Goal: Information Seeking & Learning: Learn about a topic

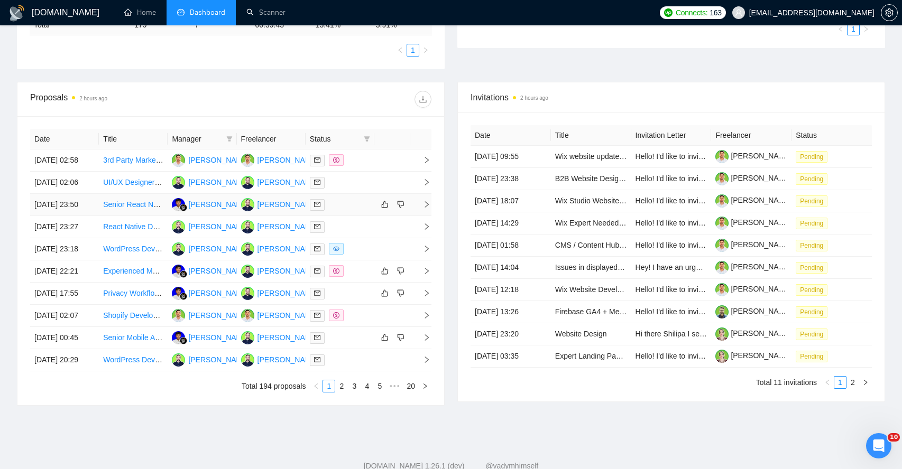
scroll to position [327, 0]
click at [428, 208] on icon "right" at bounding box center [427, 205] width 4 height 6
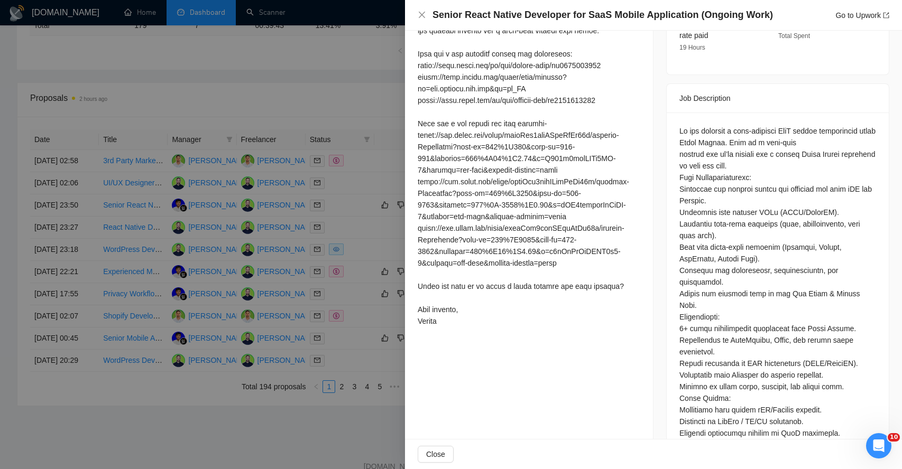
scroll to position [404, 0]
drag, startPoint x: 702, startPoint y: 221, endPoint x: 702, endPoint y: 237, distance: 15.3
click at [702, 237] on div at bounding box center [777, 298] width 197 height 349
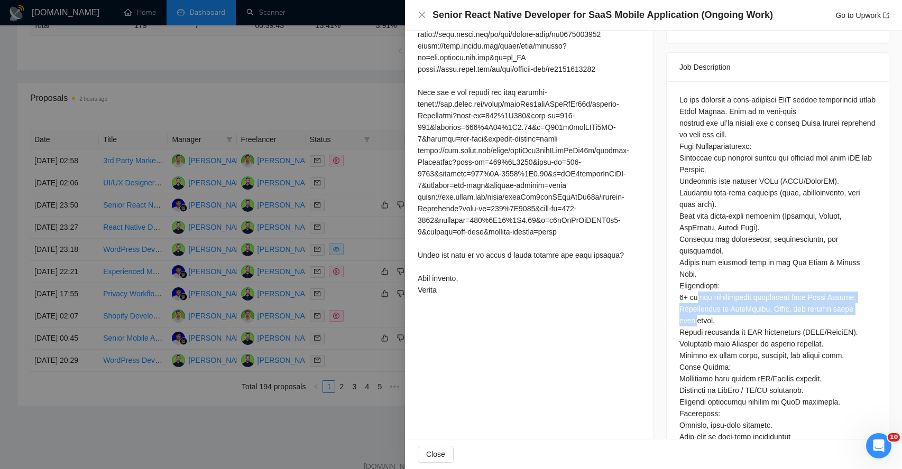
drag, startPoint x: 698, startPoint y: 271, endPoint x: 704, endPoint y: 292, distance: 22.4
click at [704, 292] on div at bounding box center [777, 268] width 197 height 349
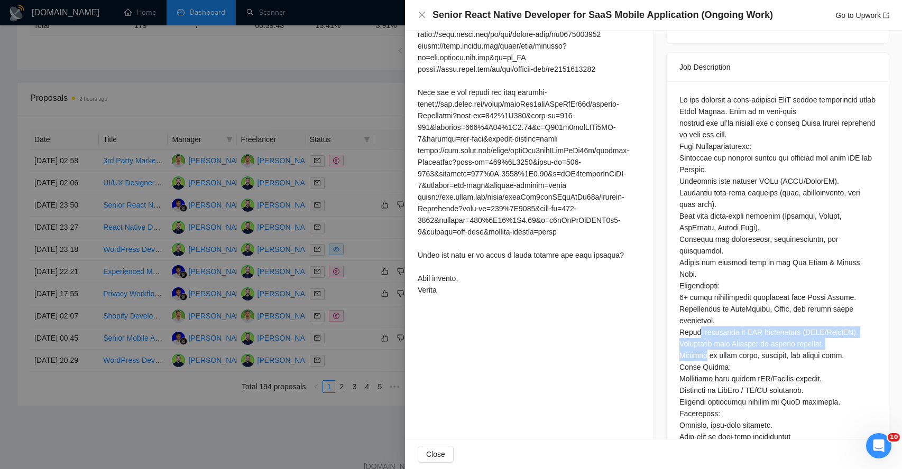
drag, startPoint x: 696, startPoint y: 311, endPoint x: 704, endPoint y: 348, distance: 37.4
click at [704, 347] on div at bounding box center [777, 268] width 197 height 349
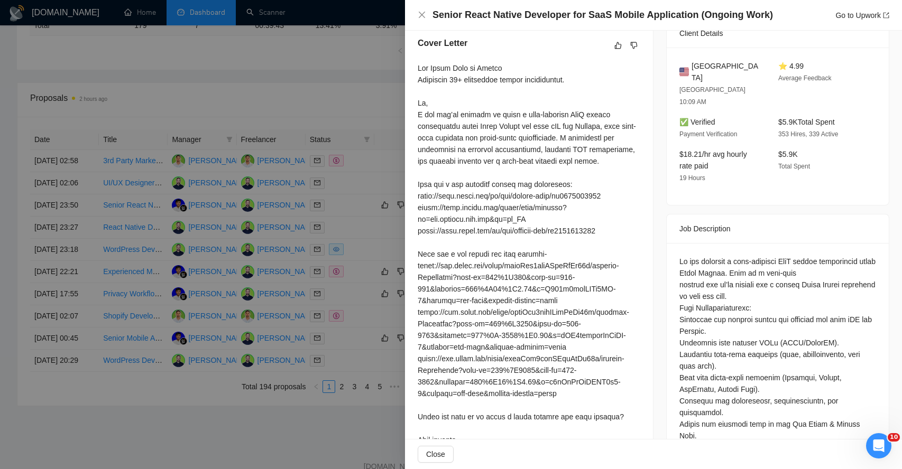
scroll to position [270, 0]
drag, startPoint x: 437, startPoint y: 64, endPoint x: 530, endPoint y: 63, distance: 93.5
click at [531, 64] on div at bounding box center [528, 261] width 222 height 395
click at [447, 80] on div at bounding box center [528, 261] width 222 height 395
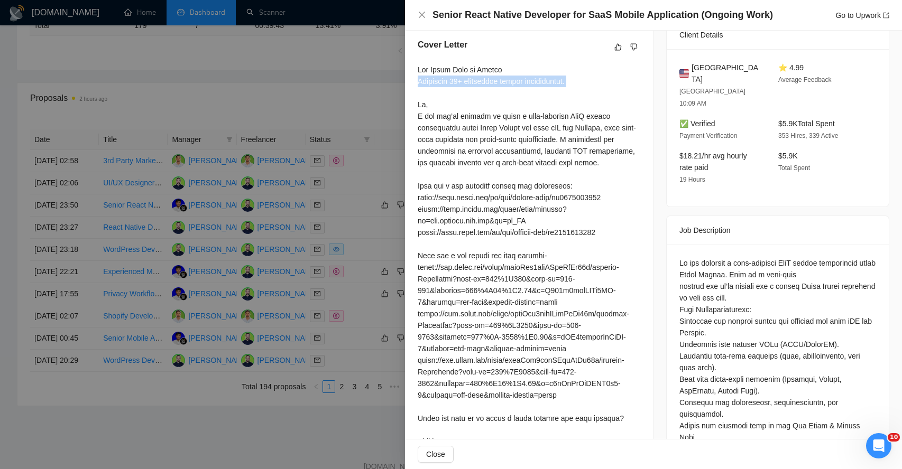
click at [447, 80] on div at bounding box center [528, 261] width 222 height 395
click at [421, 101] on div at bounding box center [528, 261] width 222 height 395
drag, startPoint x: 423, startPoint y: 116, endPoint x: 535, endPoint y: 115, distance: 112.0
click at [535, 116] on div at bounding box center [528, 261] width 222 height 395
drag, startPoint x: 434, startPoint y: 128, endPoint x: 484, endPoint y: 133, distance: 49.9
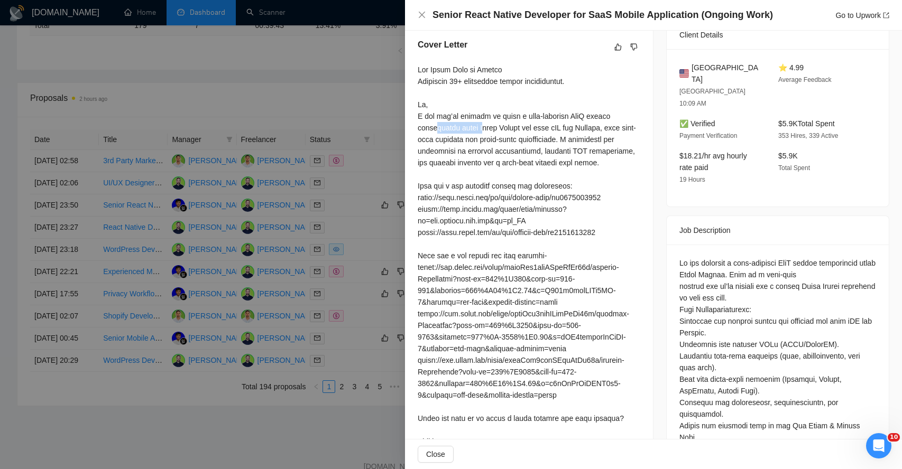
click at [484, 133] on div at bounding box center [528, 261] width 222 height 395
drag, startPoint x: 426, startPoint y: 142, endPoint x: 482, endPoint y: 141, distance: 56.0
click at [482, 142] on div at bounding box center [528, 261] width 222 height 395
drag, startPoint x: 504, startPoint y: 142, endPoint x: 550, endPoint y: 141, distance: 46.0
click at [550, 141] on div at bounding box center [528, 261] width 222 height 395
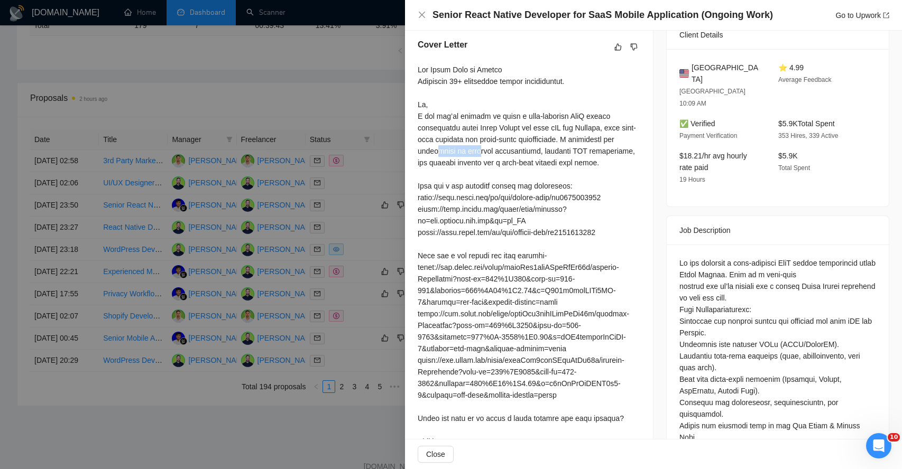
drag, startPoint x: 438, startPoint y: 152, endPoint x: 480, endPoint y: 153, distance: 42.3
click at [480, 153] on div at bounding box center [528, 261] width 222 height 395
drag, startPoint x: 508, startPoint y: 153, endPoint x: 551, endPoint y: 153, distance: 42.8
click at [551, 154] on div at bounding box center [528, 261] width 222 height 395
drag, startPoint x: 426, startPoint y: 163, endPoint x: 467, endPoint y: 164, distance: 40.2
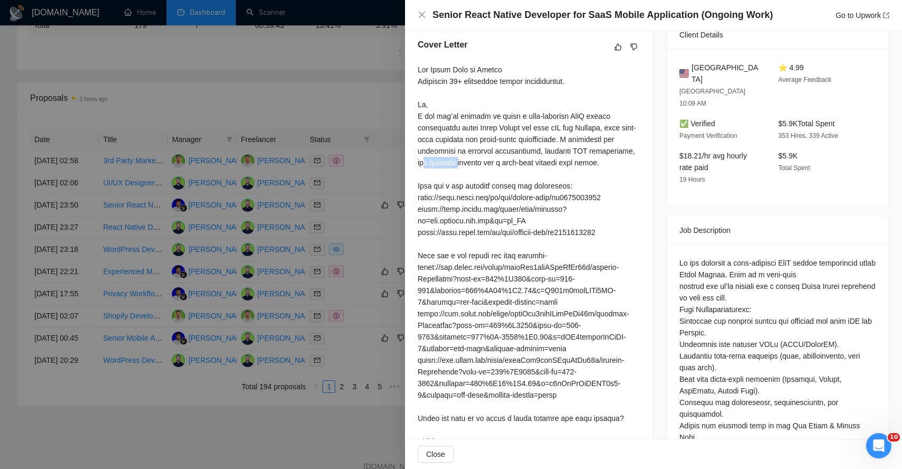
click at [467, 164] on div at bounding box center [528, 261] width 222 height 395
drag, startPoint x: 489, startPoint y: 164, endPoint x: 561, endPoint y: 164, distance: 71.3
click at [561, 164] on div at bounding box center [528, 261] width 222 height 395
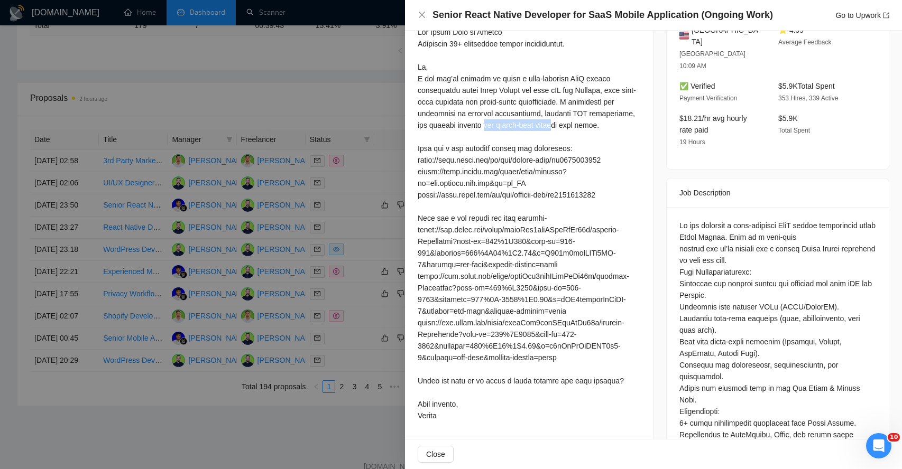
scroll to position [319, 0]
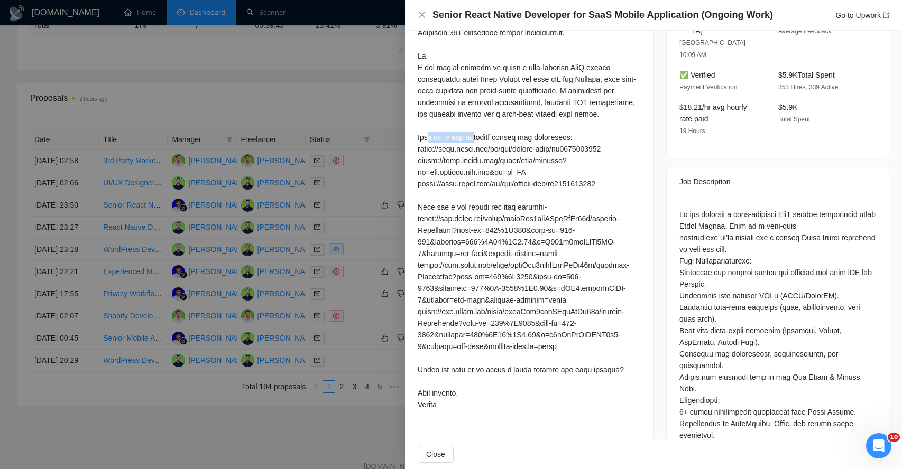
drag, startPoint x: 431, startPoint y: 141, endPoint x: 477, endPoint y: 141, distance: 45.5
click at [477, 141] on div at bounding box center [528, 212] width 222 height 395
drag, startPoint x: 503, startPoint y: 140, endPoint x: 560, endPoint y: 138, distance: 57.6
click at [560, 138] on div at bounding box center [528, 212] width 222 height 395
click at [437, 138] on div at bounding box center [528, 212] width 222 height 395
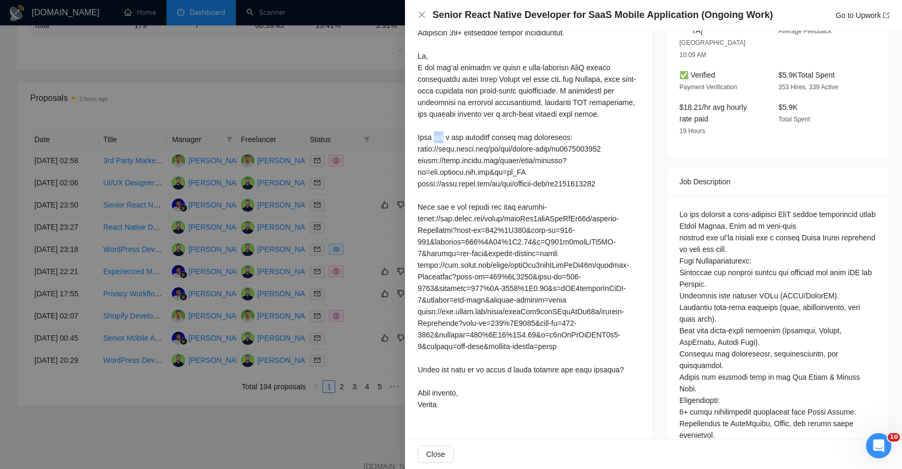
click at [437, 138] on div at bounding box center [528, 212] width 222 height 395
drag, startPoint x: 429, startPoint y: 152, endPoint x: 523, endPoint y: 149, distance: 94.6
click at [523, 150] on div at bounding box center [528, 212] width 222 height 395
drag, startPoint x: 430, startPoint y: 172, endPoint x: 503, endPoint y: 182, distance: 73.6
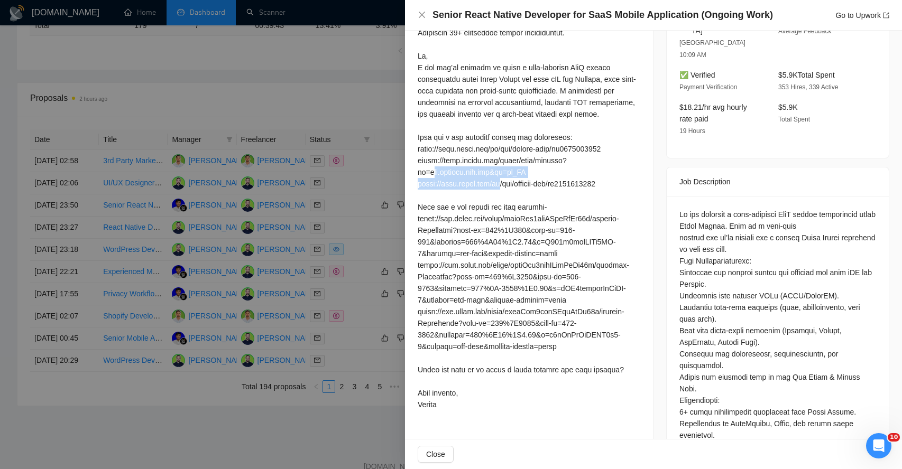
click at [504, 182] on div at bounding box center [528, 212] width 222 height 395
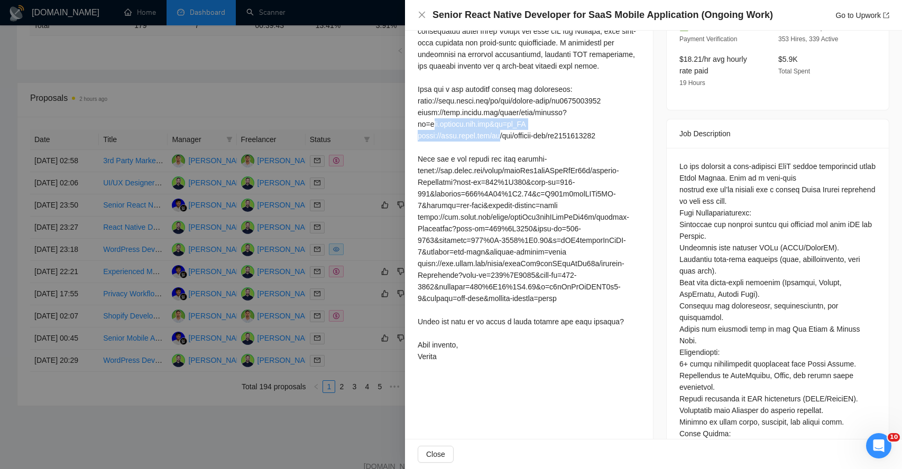
scroll to position [369, 0]
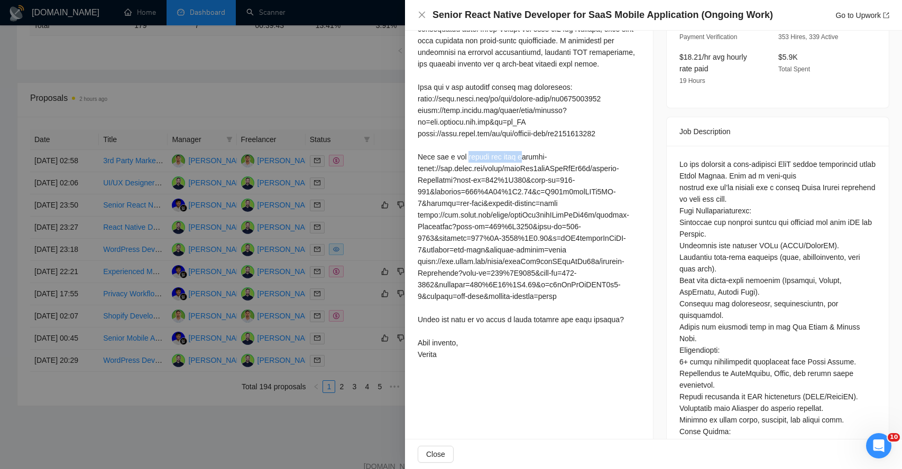
drag, startPoint x: 470, startPoint y: 159, endPoint x: 528, endPoint y: 159, distance: 58.7
click at [528, 159] on div at bounding box center [528, 162] width 222 height 395
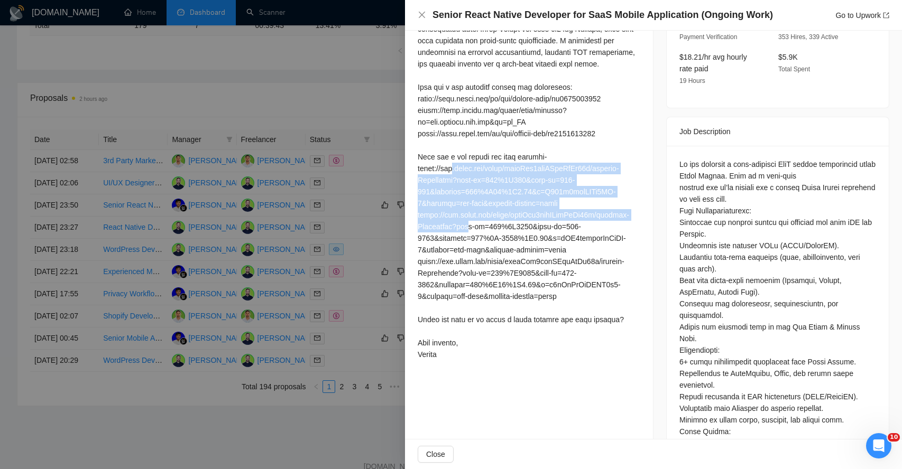
drag, startPoint x: 458, startPoint y: 170, endPoint x: 469, endPoint y: 226, distance: 56.6
click at [469, 226] on div at bounding box center [528, 162] width 222 height 395
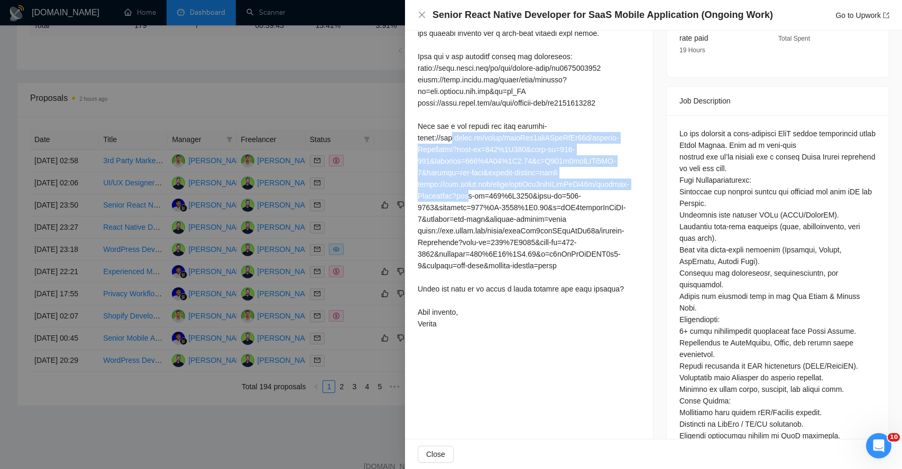
scroll to position [400, 0]
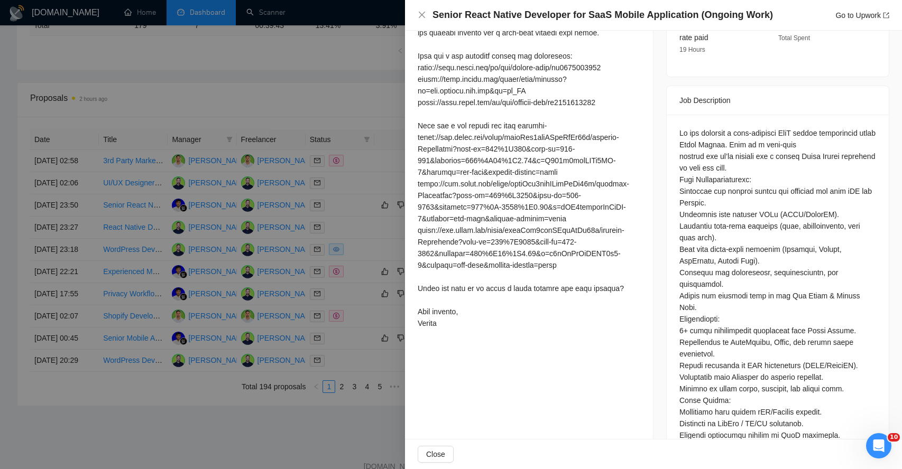
click at [435, 302] on div at bounding box center [528, 131] width 222 height 395
click at [491, 302] on div at bounding box center [528, 131] width 222 height 395
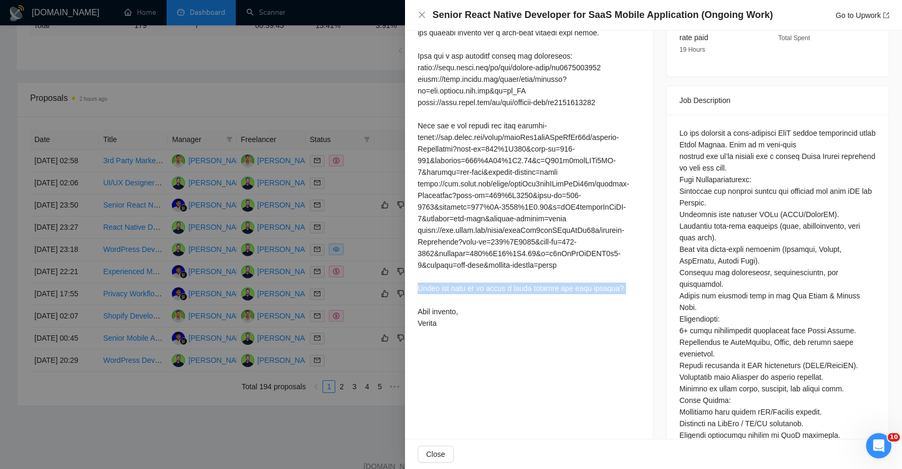
click at [491, 302] on div at bounding box center [528, 131] width 222 height 395
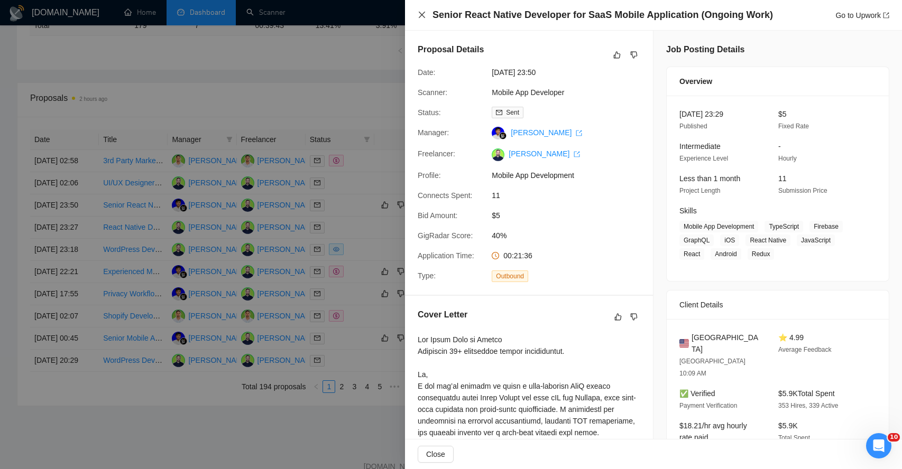
click at [418, 16] on icon "close" at bounding box center [421, 15] width 8 height 8
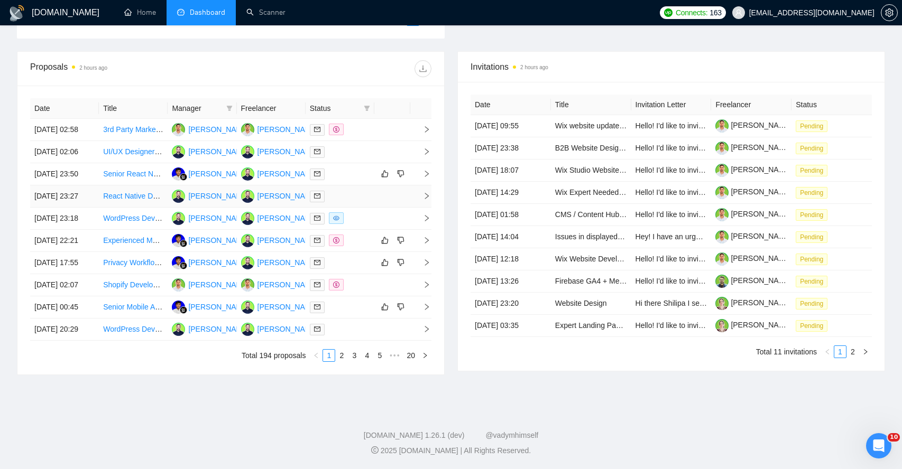
scroll to position [366, 0]
click at [424, 244] on icon "right" at bounding box center [426, 240] width 7 height 7
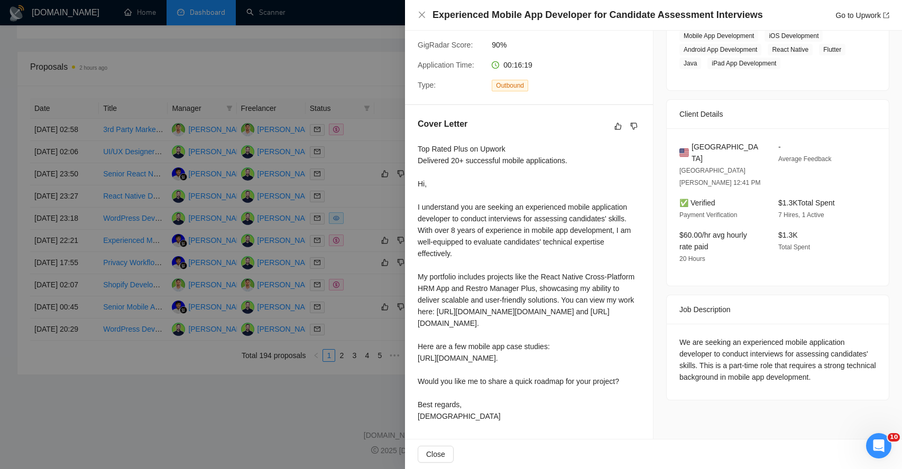
scroll to position [248, 0]
click at [717, 337] on div "We are seeking an experienced mobile application developer to conduct interview…" at bounding box center [777, 360] width 197 height 47
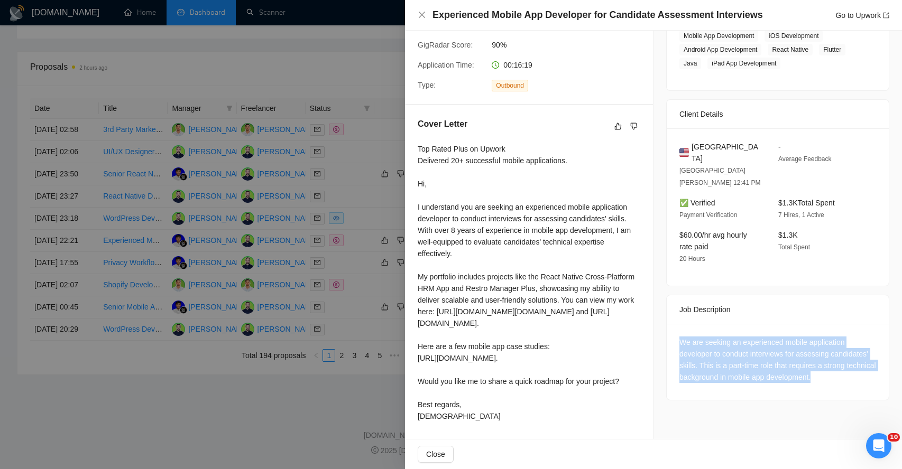
click at [717, 337] on div "We are seeking an experienced mobile application developer to conduct interview…" at bounding box center [777, 360] width 197 height 47
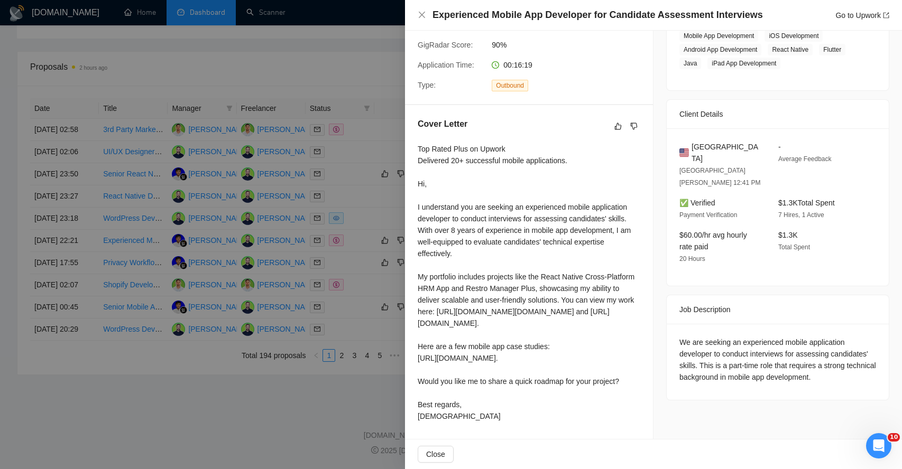
click at [710, 337] on div "We are seeking an experienced mobile application developer to conduct interview…" at bounding box center [777, 360] width 197 height 47
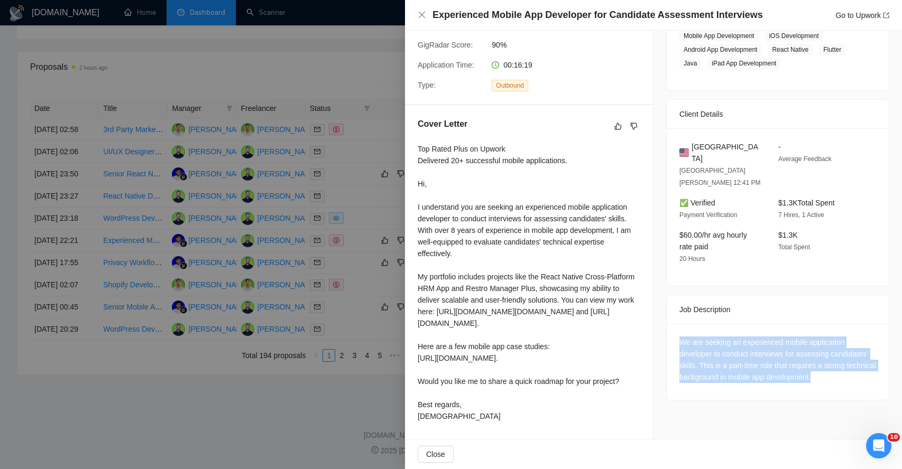
click at [710, 337] on div "We are seeking an experienced mobile application developer to conduct interview…" at bounding box center [777, 360] width 197 height 47
click at [702, 337] on div "We are seeking an experienced mobile application developer to conduct interview…" at bounding box center [777, 360] width 197 height 47
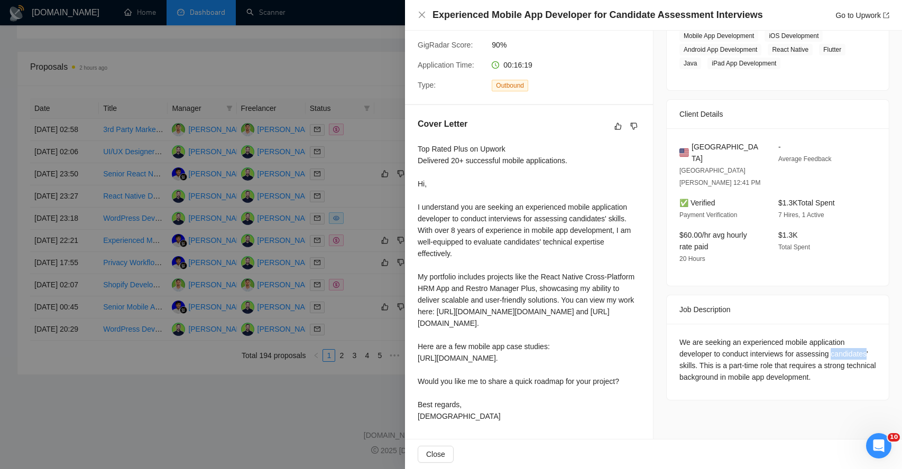
click at [702, 337] on div "We are seeking an experienced mobile application developer to conduct interview…" at bounding box center [777, 360] width 197 height 47
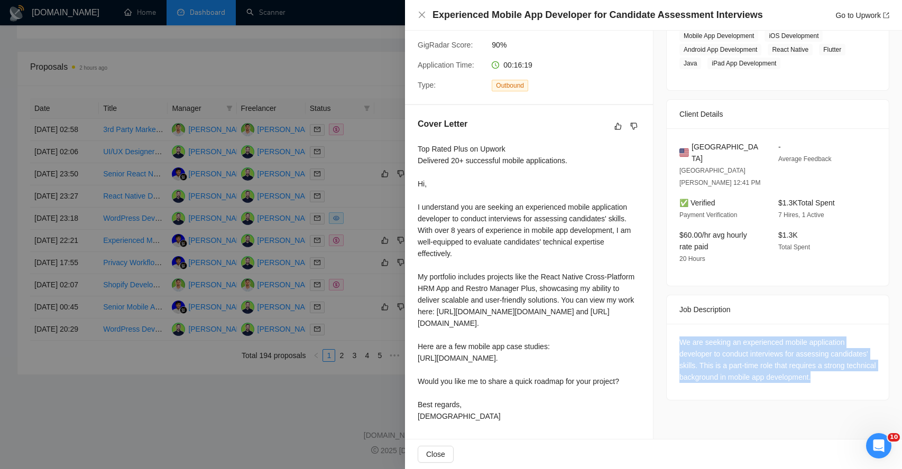
click at [702, 337] on div "We are seeking an experienced mobile application developer to conduct interview…" at bounding box center [777, 360] width 197 height 47
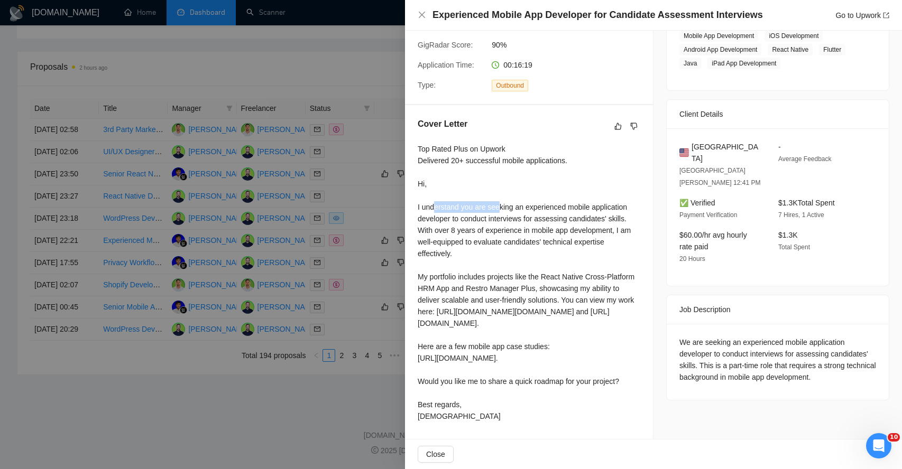
drag, startPoint x: 435, startPoint y: 145, endPoint x: 510, endPoint y: 150, distance: 75.2
click at [510, 150] on div "Top Rated Plus on Upwork Delivered 20+ successful mobile applications. Hi, I un…" at bounding box center [528, 282] width 222 height 279
drag, startPoint x: 439, startPoint y: 160, endPoint x: 475, endPoint y: 162, distance: 35.4
click at [474, 162] on div "Top Rated Plus on Upwork Delivered 20+ successful mobile applications. Hi, I un…" at bounding box center [528, 282] width 222 height 279
drag, startPoint x: 507, startPoint y: 160, endPoint x: 556, endPoint y: 160, distance: 49.2
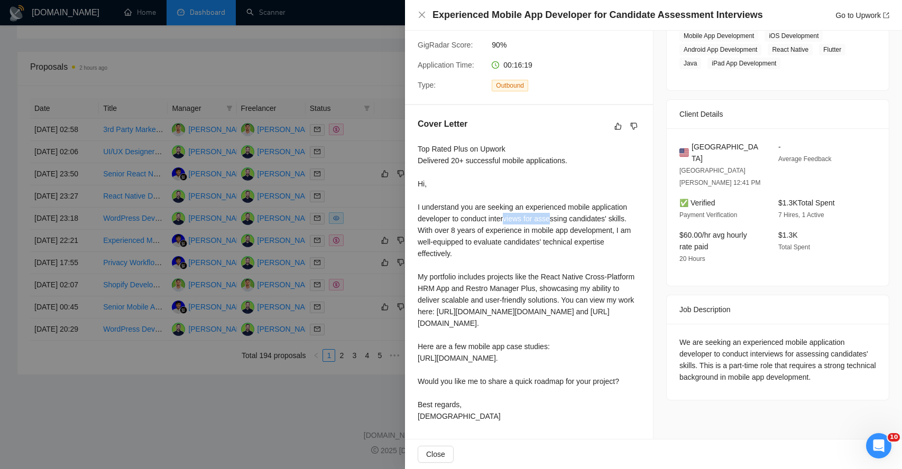
click at [556, 160] on div "Top Rated Plus on Upwork Delivered 20+ successful mobile applications. Hi, I un…" at bounding box center [528, 282] width 222 height 279
drag, startPoint x: 431, startPoint y: 173, endPoint x: 472, endPoint y: 172, distance: 40.7
click at [472, 172] on div "Top Rated Plus on Upwork Delivered 20+ successful mobile applications. Hi, I un…" at bounding box center [528, 282] width 222 height 279
drag, startPoint x: 487, startPoint y: 172, endPoint x: 554, endPoint y: 173, distance: 67.1
click at [554, 173] on div "Top Rated Plus on Upwork Delivered 20+ successful mobile applications. Hi, I un…" at bounding box center [528, 282] width 222 height 279
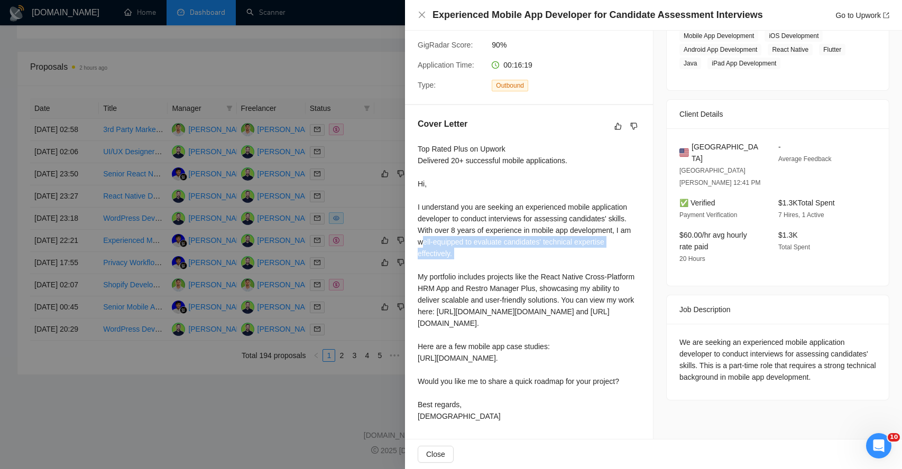
drag, startPoint x: 424, startPoint y: 182, endPoint x: 437, endPoint y: 209, distance: 29.3
click at [437, 209] on div "Top Rated Plus on Upwork Delivered 20+ successful mobile applications. Hi, I un…" at bounding box center [528, 282] width 222 height 279
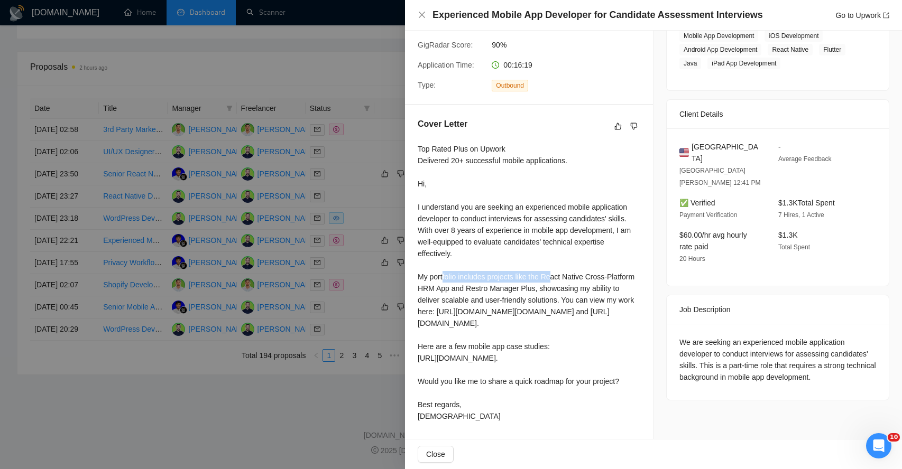
drag, startPoint x: 443, startPoint y: 220, endPoint x: 555, endPoint y: 217, distance: 112.1
click at [554, 218] on div "Top Rated Plus on Upwork Delivered 20+ successful mobile applications. Hi, I un…" at bounding box center [528, 282] width 222 height 279
drag, startPoint x: 424, startPoint y: 231, endPoint x: 478, endPoint y: 231, distance: 53.9
click at [478, 231] on div "Top Rated Plus on Upwork Delivered 20+ successful mobile applications. Hi, I un…" at bounding box center [528, 282] width 222 height 279
drag, startPoint x: 508, startPoint y: 232, endPoint x: 548, endPoint y: 231, distance: 40.2
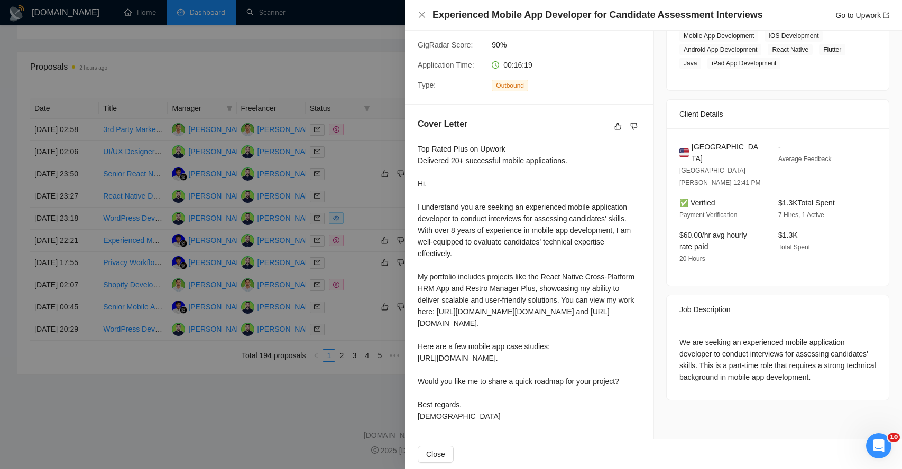
click at [548, 231] on div "Top Rated Plus on Upwork Delivered 20+ successful mobile applications. Hi, I un…" at bounding box center [528, 282] width 222 height 279
drag, startPoint x: 424, startPoint y: 246, endPoint x: 496, endPoint y: 245, distance: 71.9
click at [496, 245] on div "Top Rated Plus on Upwork Delivered 20+ successful mobile applications. Hi, I un…" at bounding box center [528, 282] width 222 height 279
drag, startPoint x: 522, startPoint y: 244, endPoint x: 601, endPoint y: 241, distance: 79.3
click at [601, 241] on div "Top Rated Plus on Upwork Delivered 20+ successful mobile applications. Hi, I un…" at bounding box center [528, 282] width 222 height 279
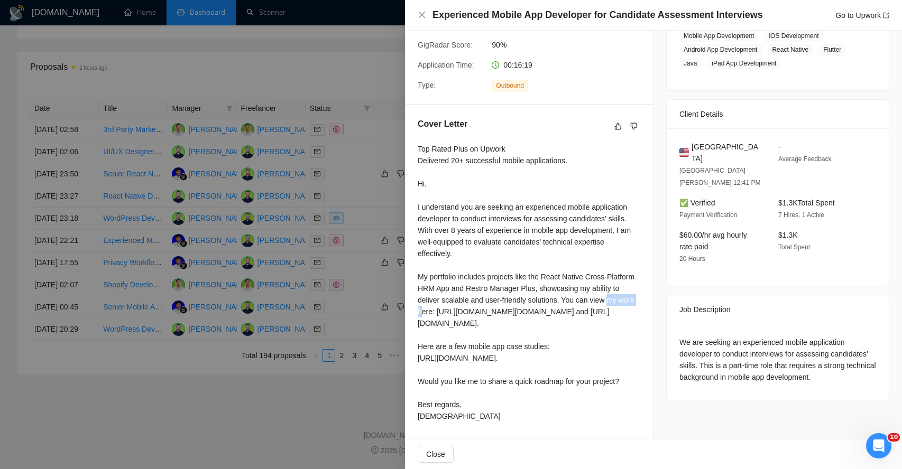
drag, startPoint x: 434, startPoint y: 257, endPoint x: 468, endPoint y: 257, distance: 34.4
click at [468, 257] on div "Top Rated Plus on Upwork Delivered 20+ successful mobile applications. Hi, I un…" at bounding box center [528, 282] width 222 height 279
drag, startPoint x: 489, startPoint y: 255, endPoint x: 621, endPoint y: 249, distance: 132.2
click at [621, 249] on div "Top Rated Plus on Upwork Delivered 20+ successful mobile applications. Hi, I un…" at bounding box center [528, 282] width 222 height 279
drag, startPoint x: 423, startPoint y: 314, endPoint x: 525, endPoint y: 307, distance: 102.3
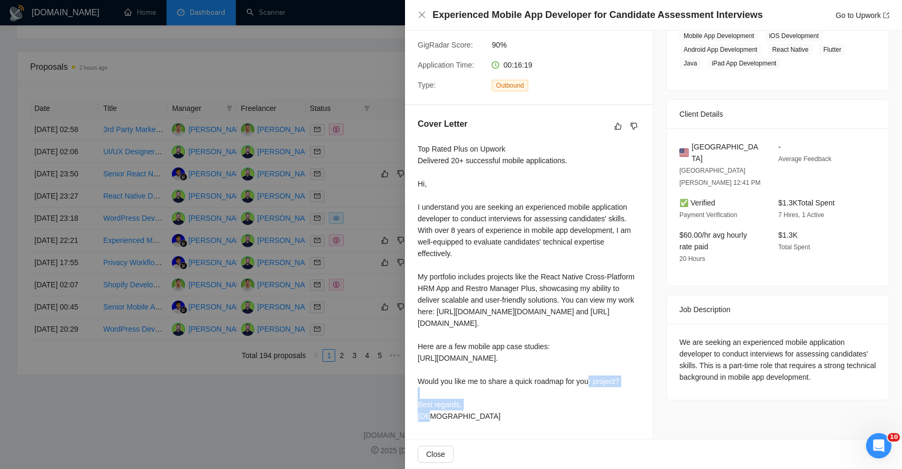
click at [525, 307] on div "Top Rated Plus on Upwork Delivered 20+ successful mobile applications. Hi, I un…" at bounding box center [528, 282] width 222 height 279
click at [435, 456] on span "Close" at bounding box center [435, 455] width 19 height 12
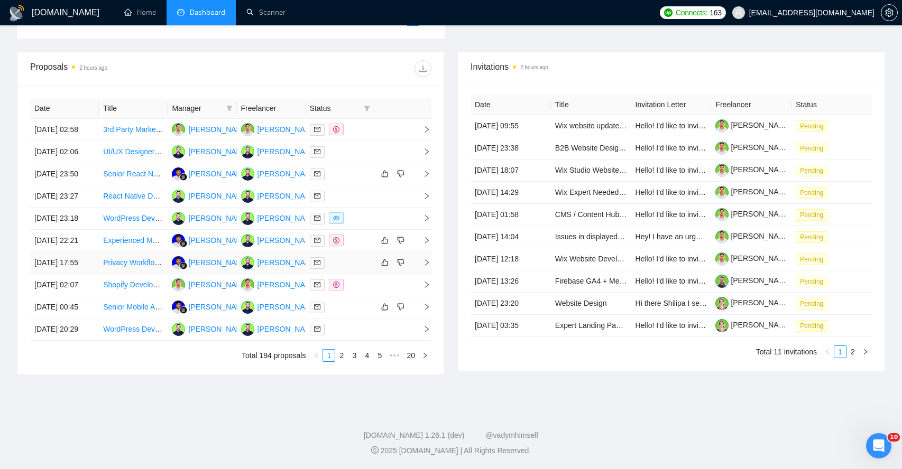
click at [426, 266] on icon "right" at bounding box center [426, 262] width 7 height 7
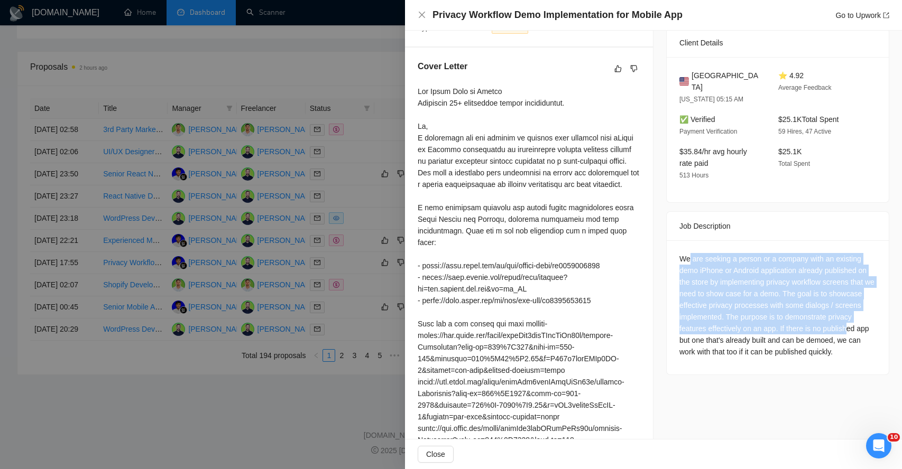
drag, startPoint x: 690, startPoint y: 247, endPoint x: 705, endPoint y: 334, distance: 88.5
click at [705, 333] on div "We are seeking a person or a company with an existing demo iPhone or Android ap…" at bounding box center [777, 305] width 197 height 105
click at [692, 269] on div "We are seeking a person or a company with an existing demo iPhone or Android ap…" at bounding box center [777, 305] width 197 height 105
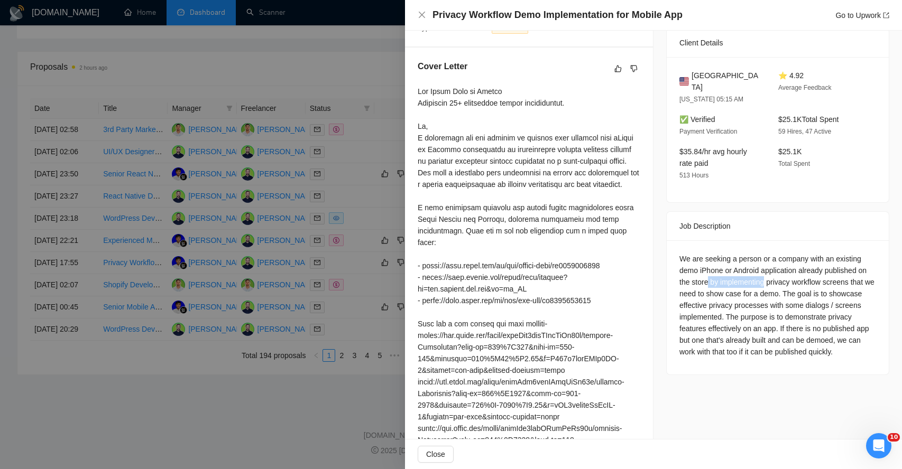
drag, startPoint x: 709, startPoint y: 270, endPoint x: 771, endPoint y: 268, distance: 62.4
click at [771, 269] on div "We are seeking a person or a company with an existing demo iPhone or Android ap…" at bounding box center [777, 305] width 197 height 105
drag, startPoint x: 691, startPoint y: 282, endPoint x: 735, endPoint y: 281, distance: 43.9
click at [735, 281] on div "We are seeking a person or a company with an existing demo iPhone or Android ap…" at bounding box center [777, 305] width 197 height 105
drag, startPoint x: 689, startPoint y: 294, endPoint x: 750, endPoint y: 293, distance: 60.8
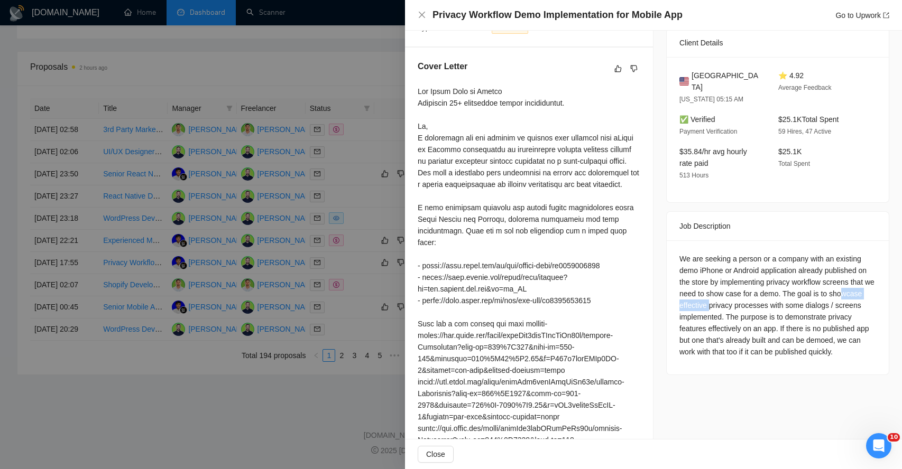
click at [750, 294] on div "We are seeking a person or a company with an existing demo iPhone or Android ap…" at bounding box center [777, 305] width 197 height 105
drag, startPoint x: 773, startPoint y: 294, endPoint x: 829, endPoint y: 292, distance: 56.1
click at [829, 292] on div "We are seeking a person or a company with an existing demo iPhone or Android ap…" at bounding box center [777, 305] width 197 height 105
drag, startPoint x: 694, startPoint y: 302, endPoint x: 724, endPoint y: 302, distance: 30.1
click at [724, 302] on div "We are seeking a person or a company with an existing demo iPhone or Android ap…" at bounding box center [777, 305] width 197 height 105
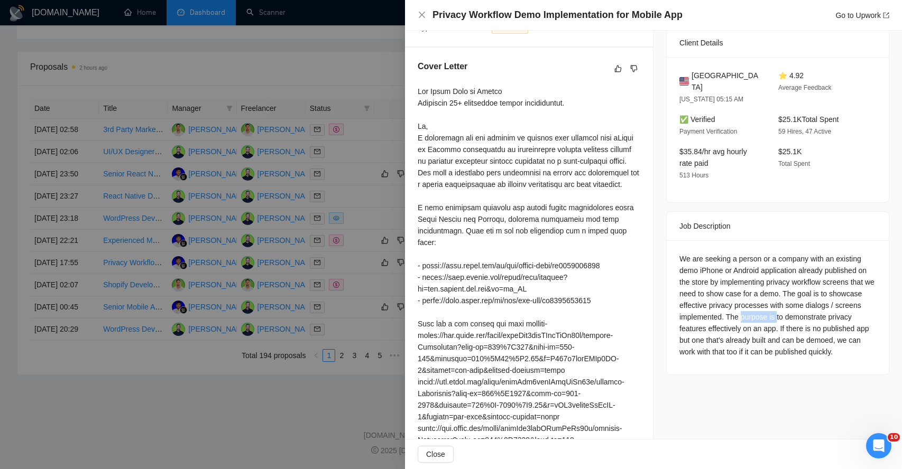
drag, startPoint x: 776, startPoint y: 302, endPoint x: 816, endPoint y: 301, distance: 39.6
click at [816, 302] on div "We are seeking a person or a company with an existing demo iPhone or Android ap…" at bounding box center [777, 305] width 197 height 105
drag, startPoint x: 681, startPoint y: 320, endPoint x: 702, endPoint y: 319, distance: 21.7
click at [702, 319] on div "We are seeking a person or a company with an existing demo iPhone or Android ap…" at bounding box center [777, 305] width 197 height 105
drag, startPoint x: 731, startPoint y: 320, endPoint x: 779, endPoint y: 319, distance: 48.6
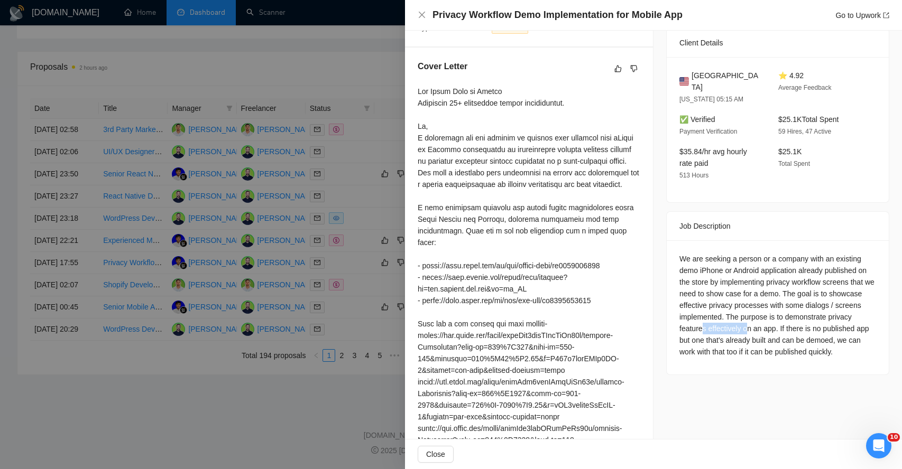
click at [779, 319] on div "We are seeking a person or a company with an existing demo iPhone or Android ap…" at bounding box center [777, 305] width 197 height 105
drag, startPoint x: 691, startPoint y: 330, endPoint x: 733, endPoint y: 329, distance: 41.8
click at [733, 329] on div "We are seeking a person or a company with an existing demo iPhone or Android ap…" at bounding box center [777, 305] width 197 height 105
drag, startPoint x: 746, startPoint y: 329, endPoint x: 760, endPoint y: 329, distance: 13.7
click at [760, 329] on div "We are seeking a person or a company with an existing demo iPhone or Android ap…" at bounding box center [777, 305] width 197 height 105
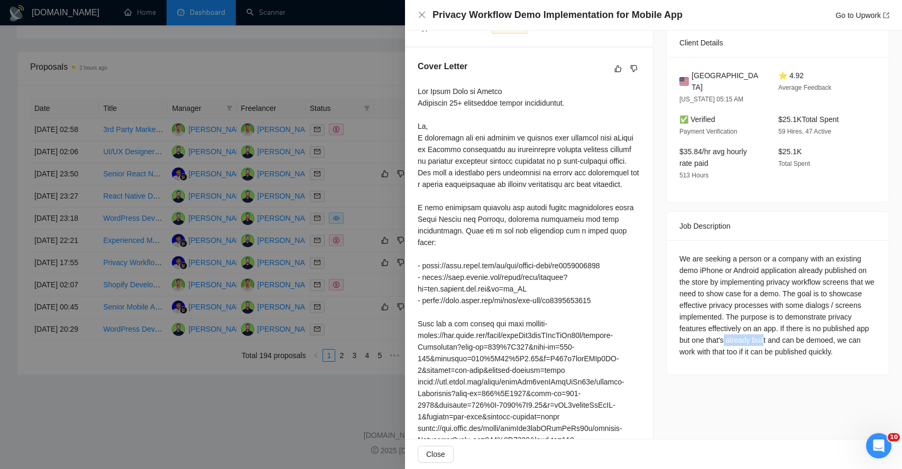
drag, startPoint x: 776, startPoint y: 328, endPoint x: 820, endPoint y: 328, distance: 43.3
click at [820, 328] on div "We are seeking a person or a company with an existing demo iPhone or Android ap…" at bounding box center [777, 305] width 197 height 105
click at [691, 341] on div "We are seeking a person or a company with an existing demo iPhone or Android ap…" at bounding box center [777, 305] width 197 height 105
drag, startPoint x: 714, startPoint y: 341, endPoint x: 722, endPoint y: 356, distance: 16.3
click at [722, 356] on div "We are seeking a person or a company with an existing demo iPhone or Android ap…" at bounding box center [777, 305] width 197 height 105
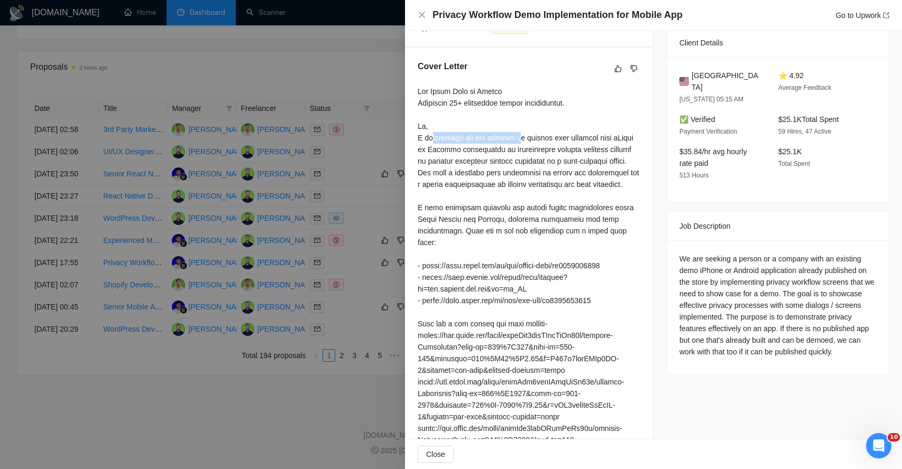
drag, startPoint x: 429, startPoint y: 138, endPoint x: 519, endPoint y: 137, distance: 90.4
click at [519, 137] on div at bounding box center [528, 359] width 222 height 546
drag, startPoint x: 534, startPoint y: 138, endPoint x: 583, endPoint y: 137, distance: 48.6
click at [583, 138] on div at bounding box center [528, 359] width 222 height 546
drag, startPoint x: 433, startPoint y: 152, endPoint x: 509, endPoint y: 151, distance: 75.6
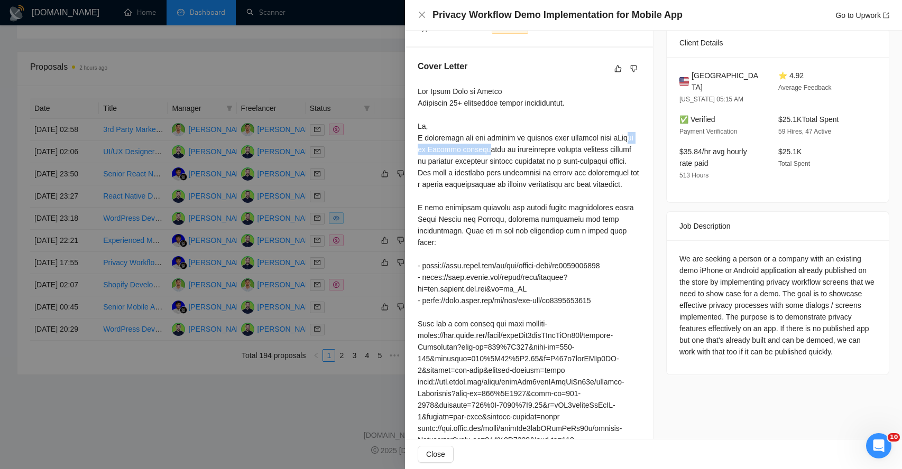
click at [509, 151] on div at bounding box center [528, 359] width 222 height 546
drag
click at [575, 152] on div at bounding box center [528, 359] width 222 height 546
drag, startPoint x: 433, startPoint y: 165, endPoint x: 503, endPoint y: 163, distance: 69.8
click at [503, 163] on div at bounding box center [528, 359] width 222 height 546
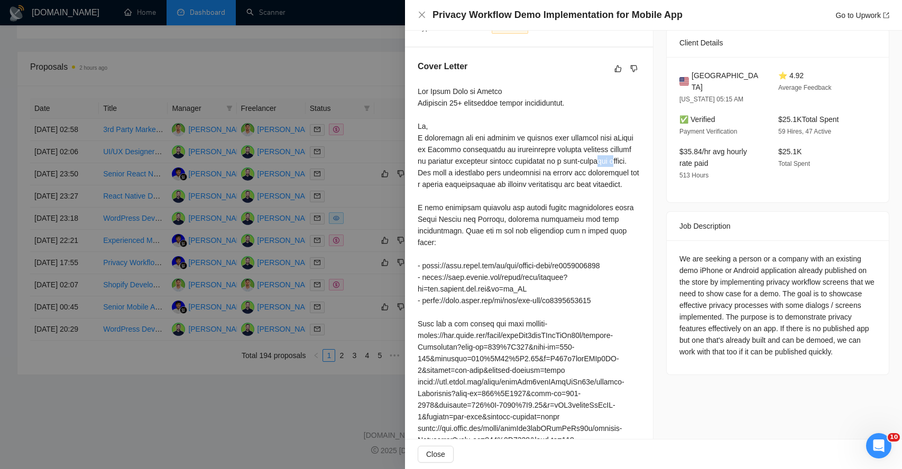
click at [450, 174] on div at bounding box center [528, 359] width 222 height 546
click at [571, 172] on div at bounding box center [528, 359] width 222 height 546
click at [535, 188] on div at bounding box center [528, 359] width 222 height 546
click at [473, 200] on div at bounding box center [528, 359] width 222 height 546
click at [523, 220] on div at bounding box center [528, 359] width 222 height 546
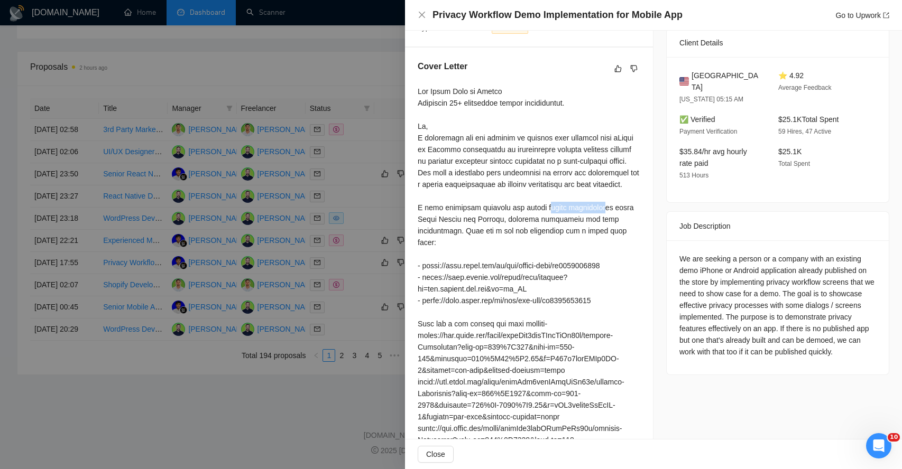
click at [602, 219] on div at bounding box center [528, 359] width 222 height 546
click at [478, 234] on div at bounding box center [528, 359] width 222 height 546
click at [562, 230] on div at bounding box center [528, 359] width 222 height 546
click at [450, 267] on div at bounding box center [528, 359] width 222 height 546
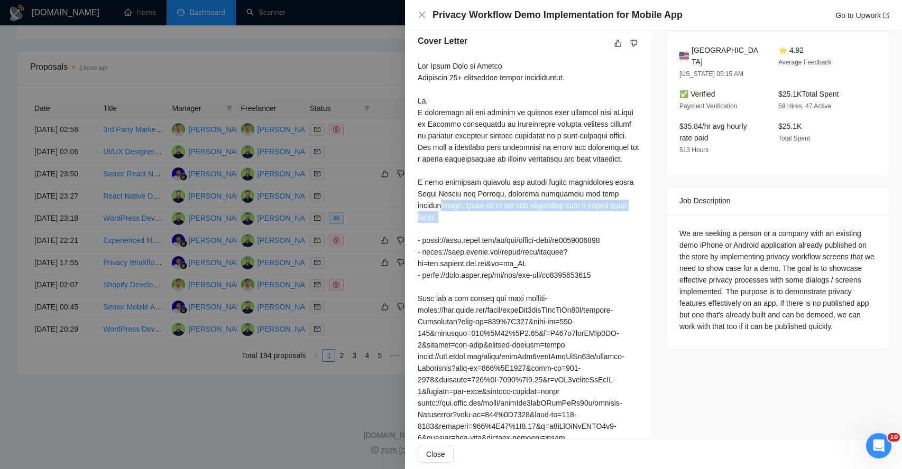
scroll to position [275, 0]
click at [549, 252] on div at bounding box center [528, 332] width 222 height 546
click at [493, 276] on div at bounding box center [528, 332] width 222 height 546
click at [548, 286] on div at bounding box center [528, 332] width 222 height 546
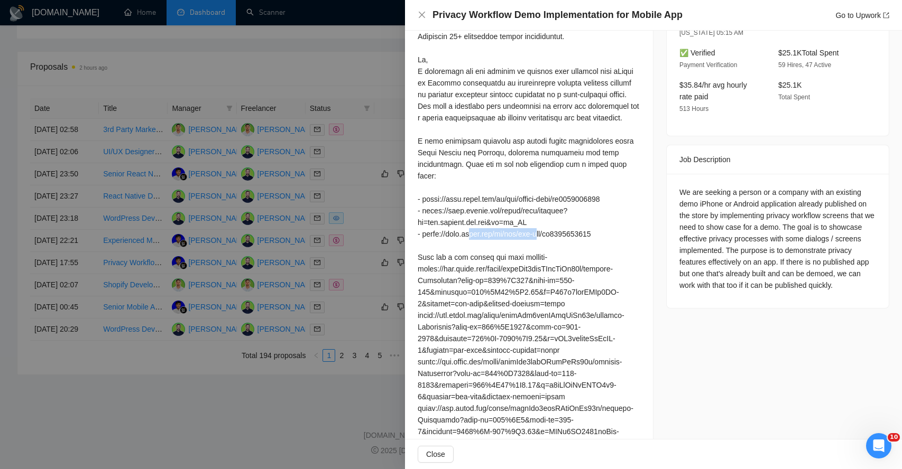
scroll to position [316, 0]
click at [540, 271] on div at bounding box center [528, 291] width 222 height 546
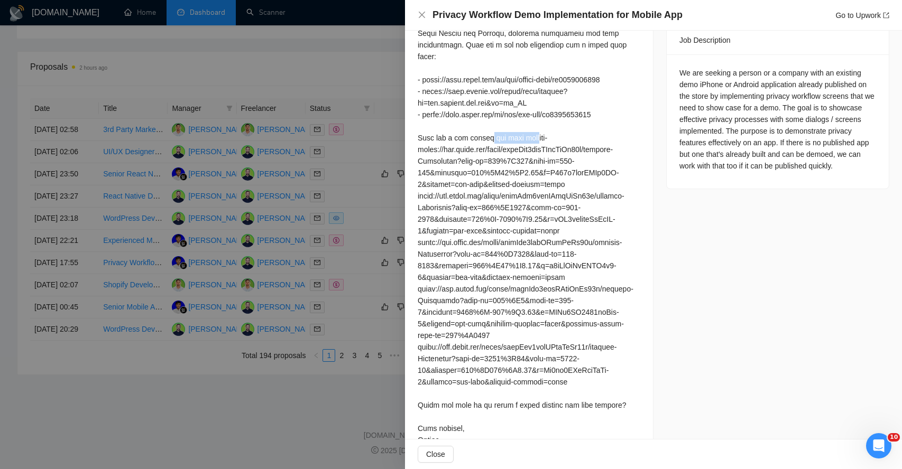
scroll to position [481, 0]
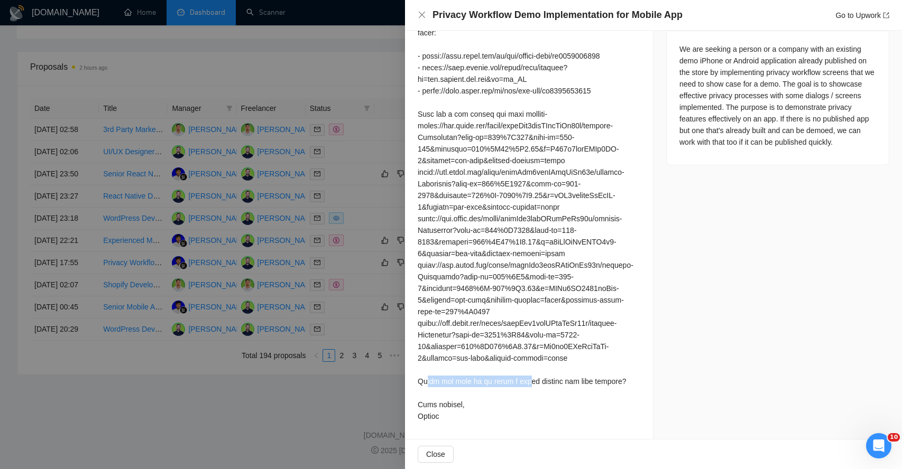
click at [535, 384] on div at bounding box center [528, 149] width 222 height 546
click at [438, 450] on span "Close" at bounding box center [435, 455] width 19 height 12
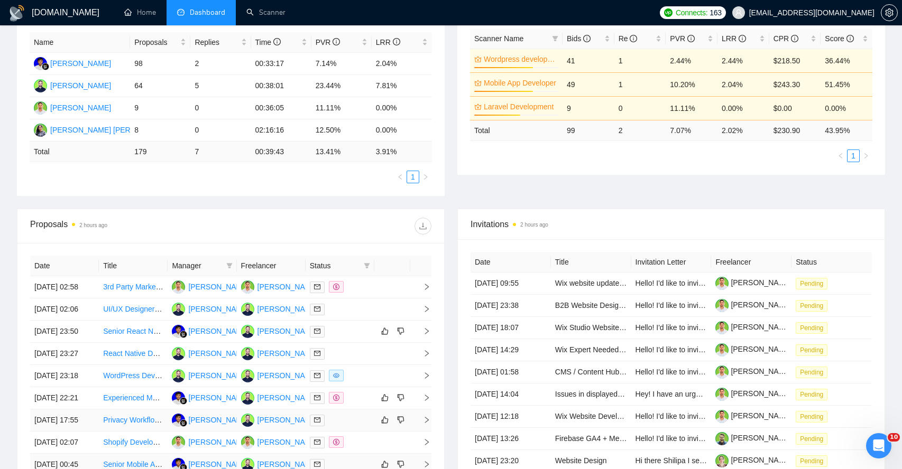
scroll to position [117, 0]
